Goal: Information Seeking & Learning: Learn about a topic

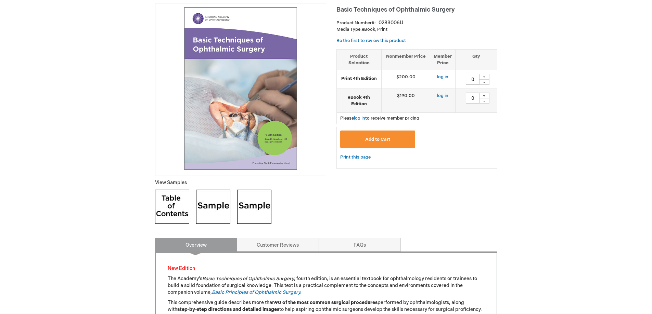
scroll to position [103, 0]
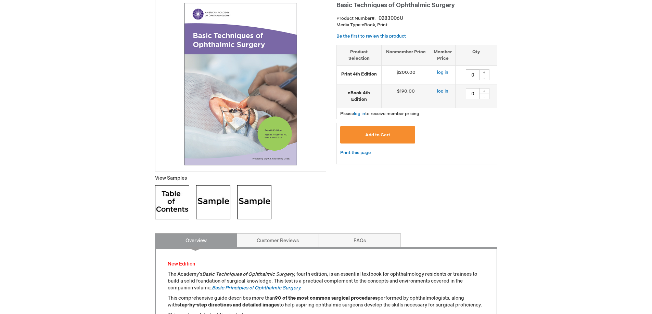
click at [269, 91] on img at bounding box center [241, 84] width 164 height 164
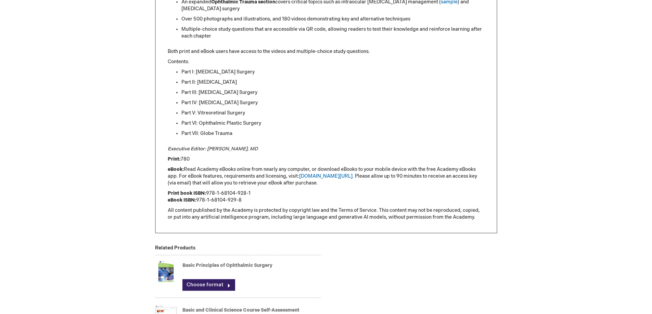
scroll to position [445, 0]
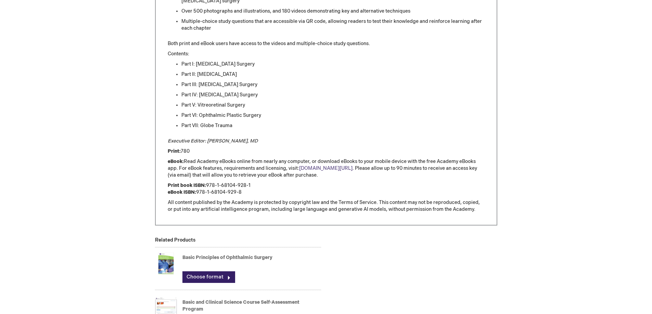
click at [313, 168] on link "[DOMAIN_NAME][URL]" at bounding box center [325, 169] width 53 height 6
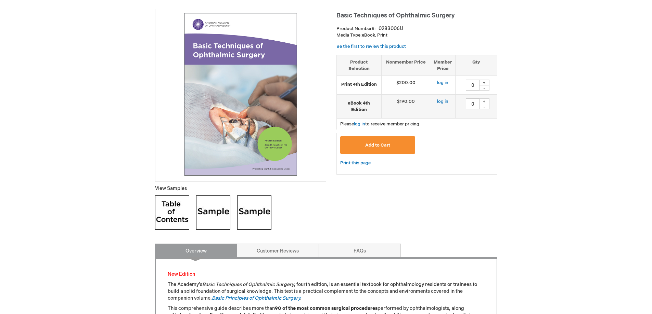
scroll to position [34, 0]
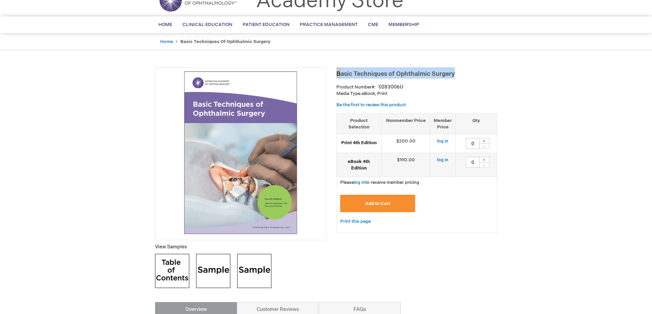
drag, startPoint x: 337, startPoint y: 74, endPoint x: 455, endPoint y: 77, distance: 118.4
click at [458, 77] on h1 "Basic Techniques of Ophthalmic Surgery" at bounding box center [416, 72] width 161 height 11
copy span "Basic Techniques of Ophthalmic Surgery"
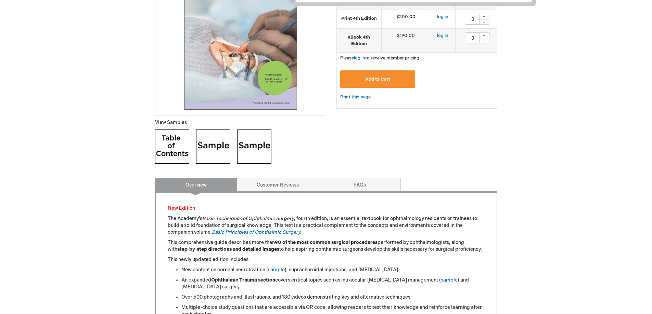
scroll to position [205, 0]
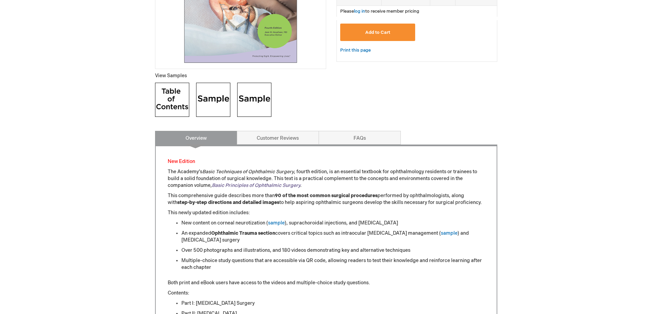
click at [259, 185] on link "Basic Principles of Ophthalmic Surgery" at bounding box center [256, 186] width 88 height 6
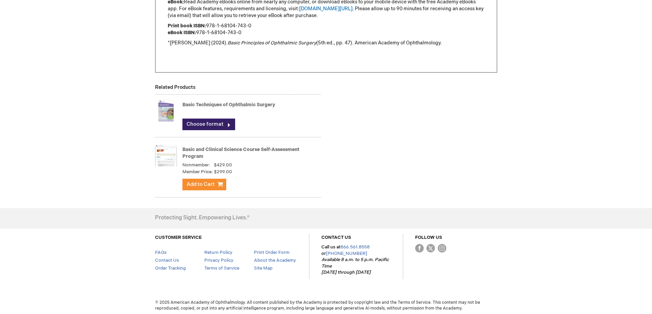
scroll to position [814, 0]
